Goal: Check status: Check status

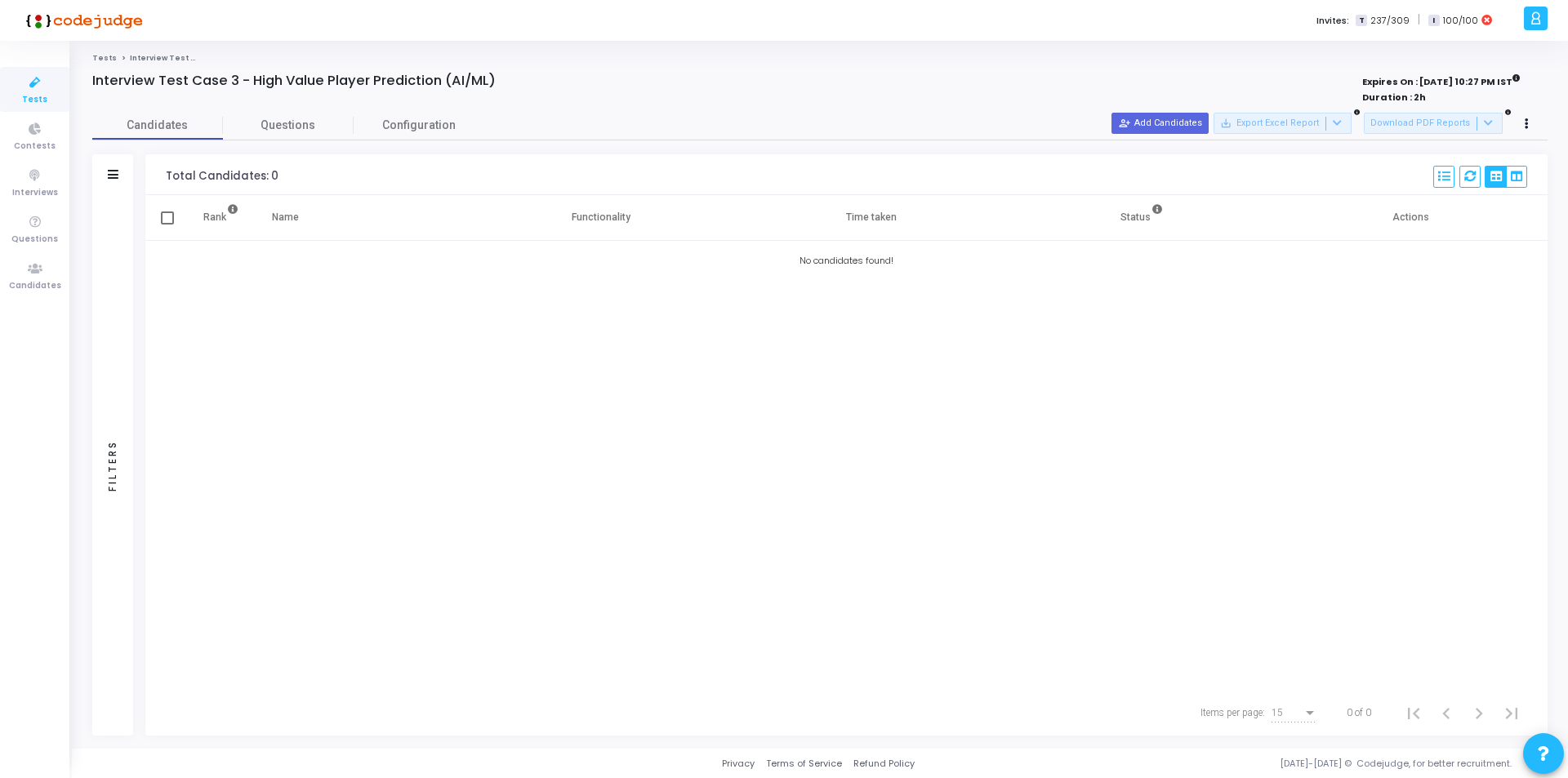
click at [100, 59] on link "Tests" at bounding box center [104, 58] width 25 height 10
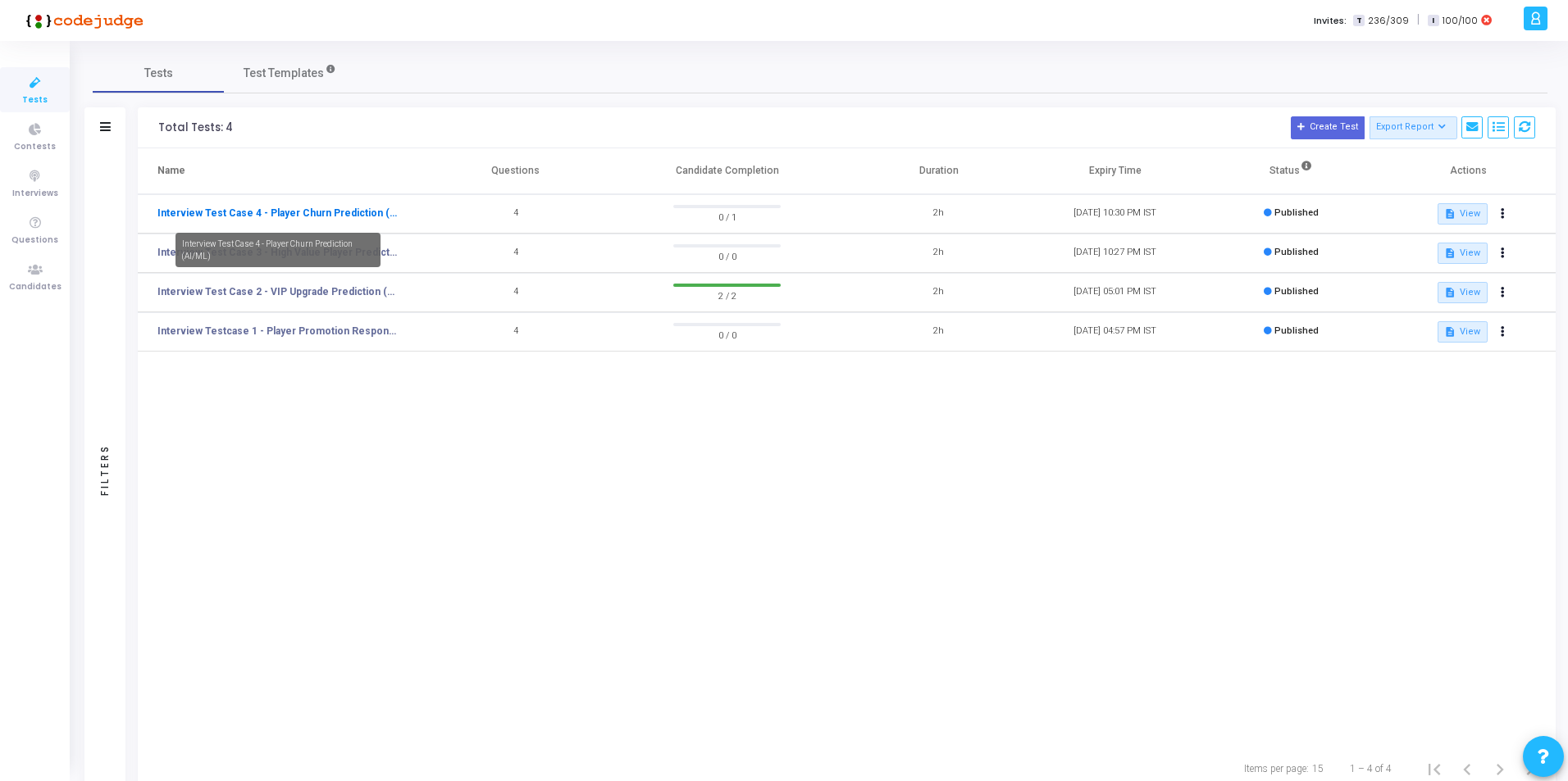
click at [342, 209] on link "Interview Test Case 4 - Player Churn Prediction (AI/ML)" at bounding box center [277, 213] width 241 height 15
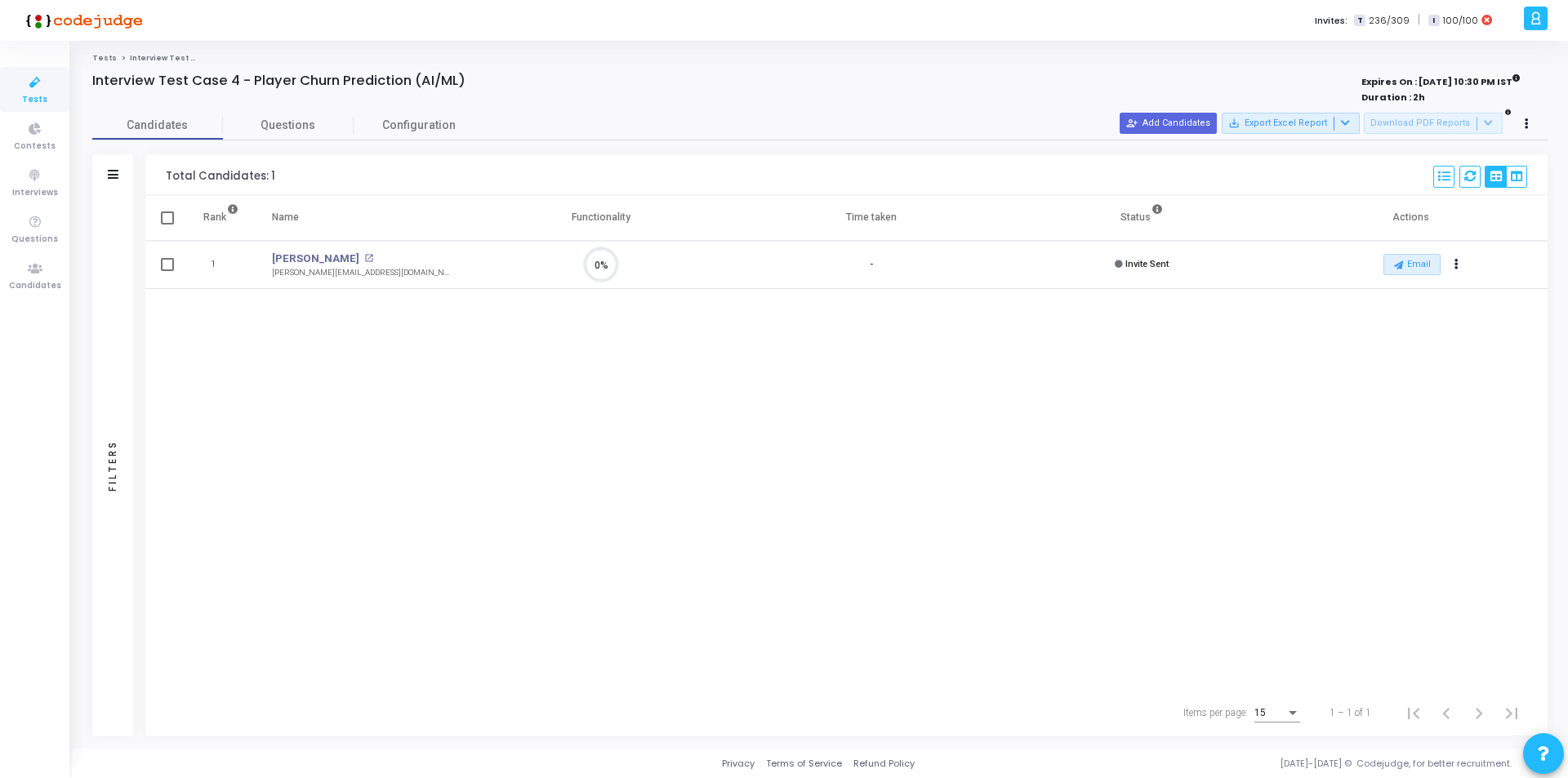
scroll to position [7, 7]
click at [297, 258] on link "[PERSON_NAME]" at bounding box center [315, 258] width 88 height 16
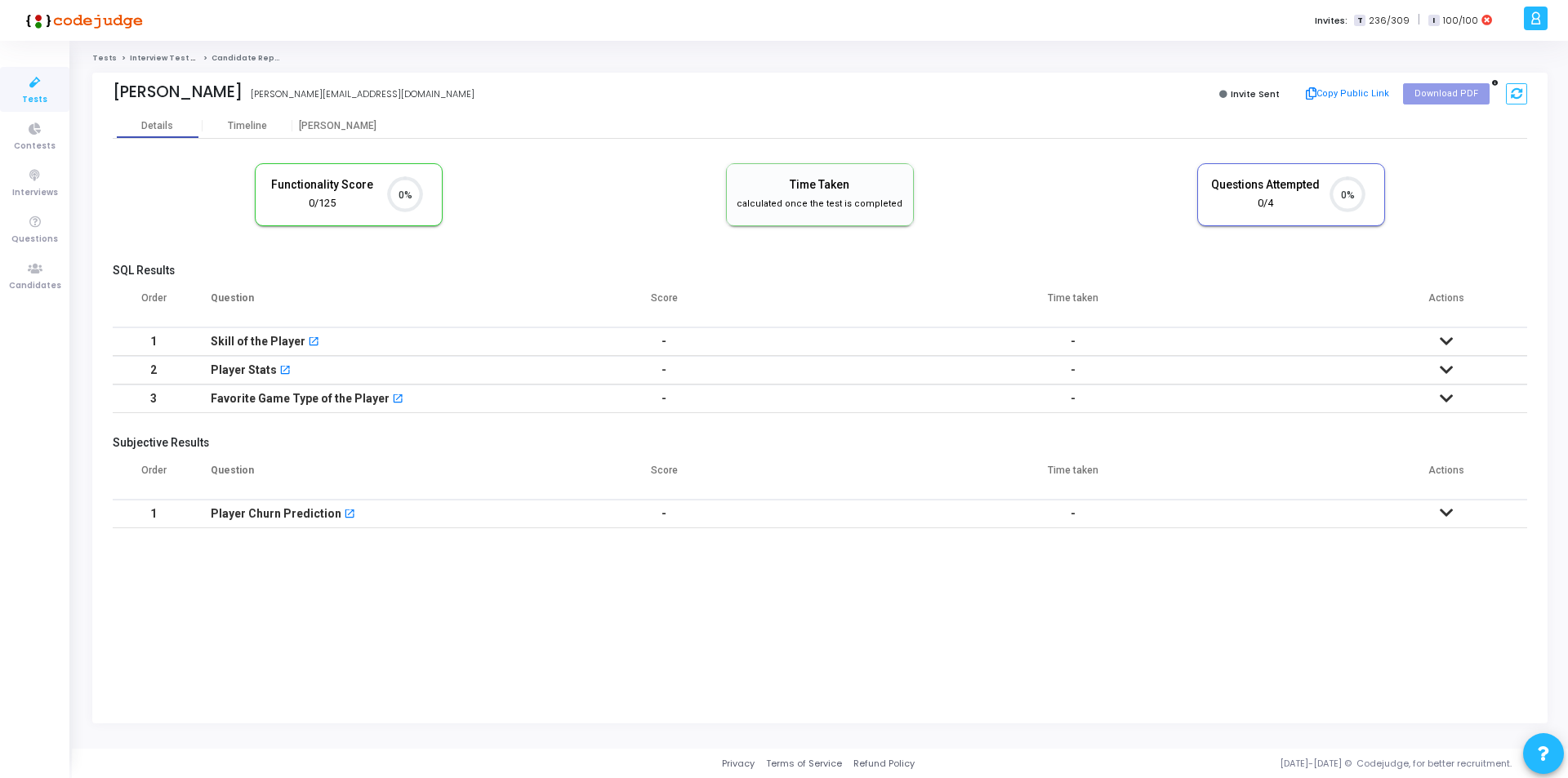
scroll to position [35, 42]
